Goal: Information Seeking & Learning: Learn about a topic

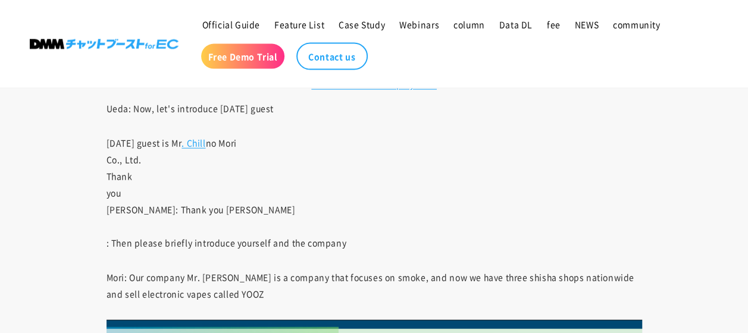
scroll to position [1331, 0]
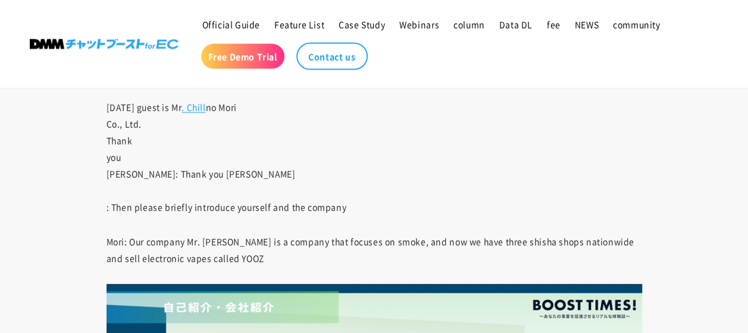
click at [226, 246] on p "Mori: Our company Mr. [PERSON_NAME] is a company that focuses on smoke, and now…" at bounding box center [375, 249] width 536 height 33
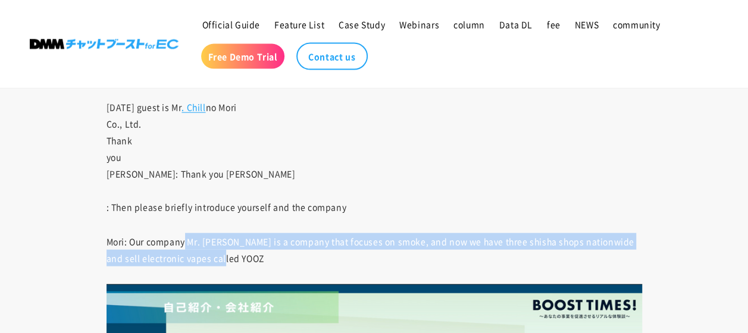
drag, startPoint x: 183, startPoint y: 242, endPoint x: 564, endPoint y: 256, distance: 381.3
click at [564, 256] on p "Mori: Our company Mr. [PERSON_NAME] is a company that focuses on smoke, and now…" at bounding box center [375, 249] width 536 height 33
copy p "Mr. [PERSON_NAME] is a company that focuses on smoke, and now we have three shi…"
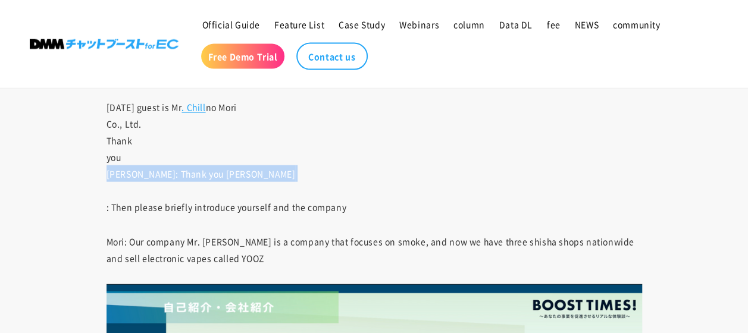
click at [469, 182] on p "[DATE] guest is Mr . Chill no Mori Co., Ltd. Thank you [PERSON_NAME]: Thank you…" at bounding box center [375, 157] width 536 height 117
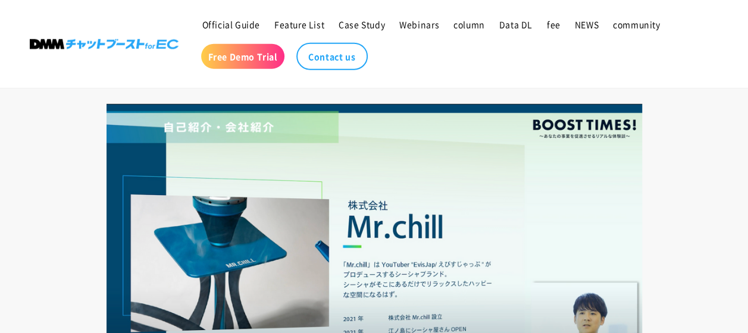
scroll to position [1688, 0]
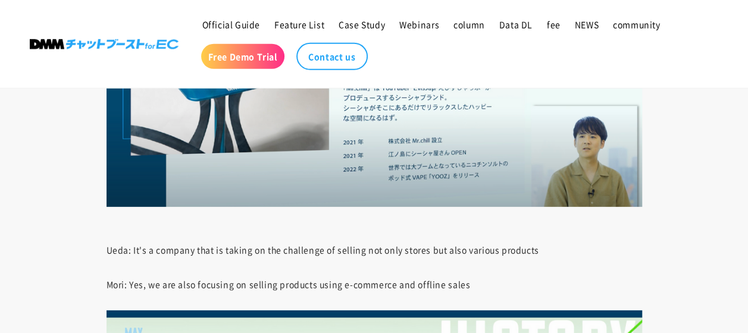
click at [240, 221] on p "Ueda: It's a company that is taking on the challenge of selling not only stores…" at bounding box center [375, 92] width 536 height 330
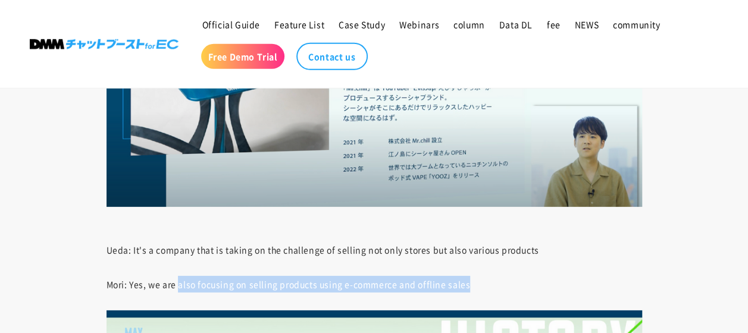
drag, startPoint x: 482, startPoint y: 284, endPoint x: 177, endPoint y: 285, distance: 304.8
copy font "also focusing on selling products using e-commerce and offline sales"
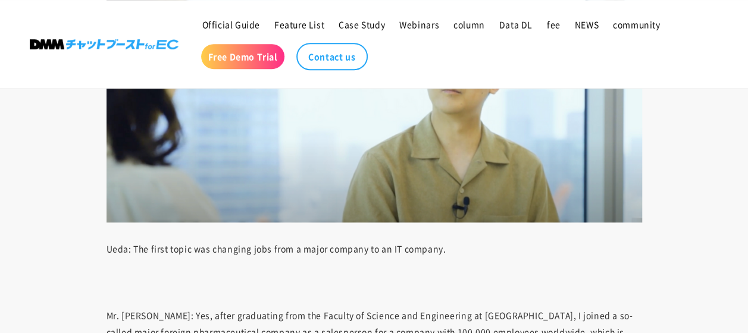
scroll to position [2701, 0]
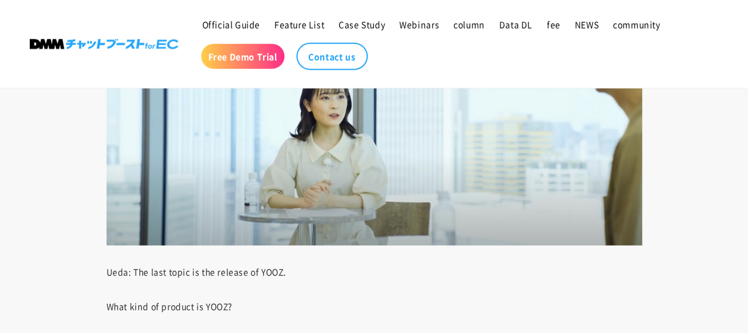
scroll to position [5975, 0]
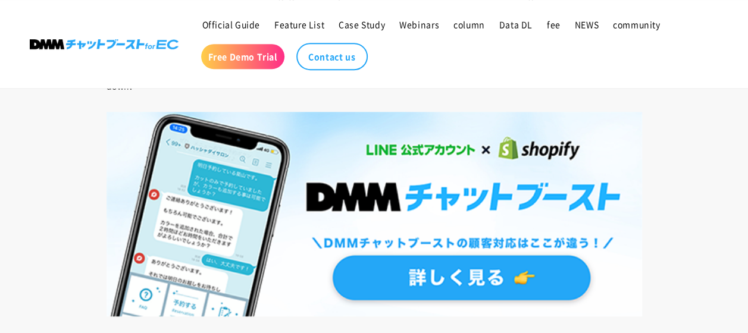
scroll to position [6630, 0]
